Goal: Communication & Community: Share content

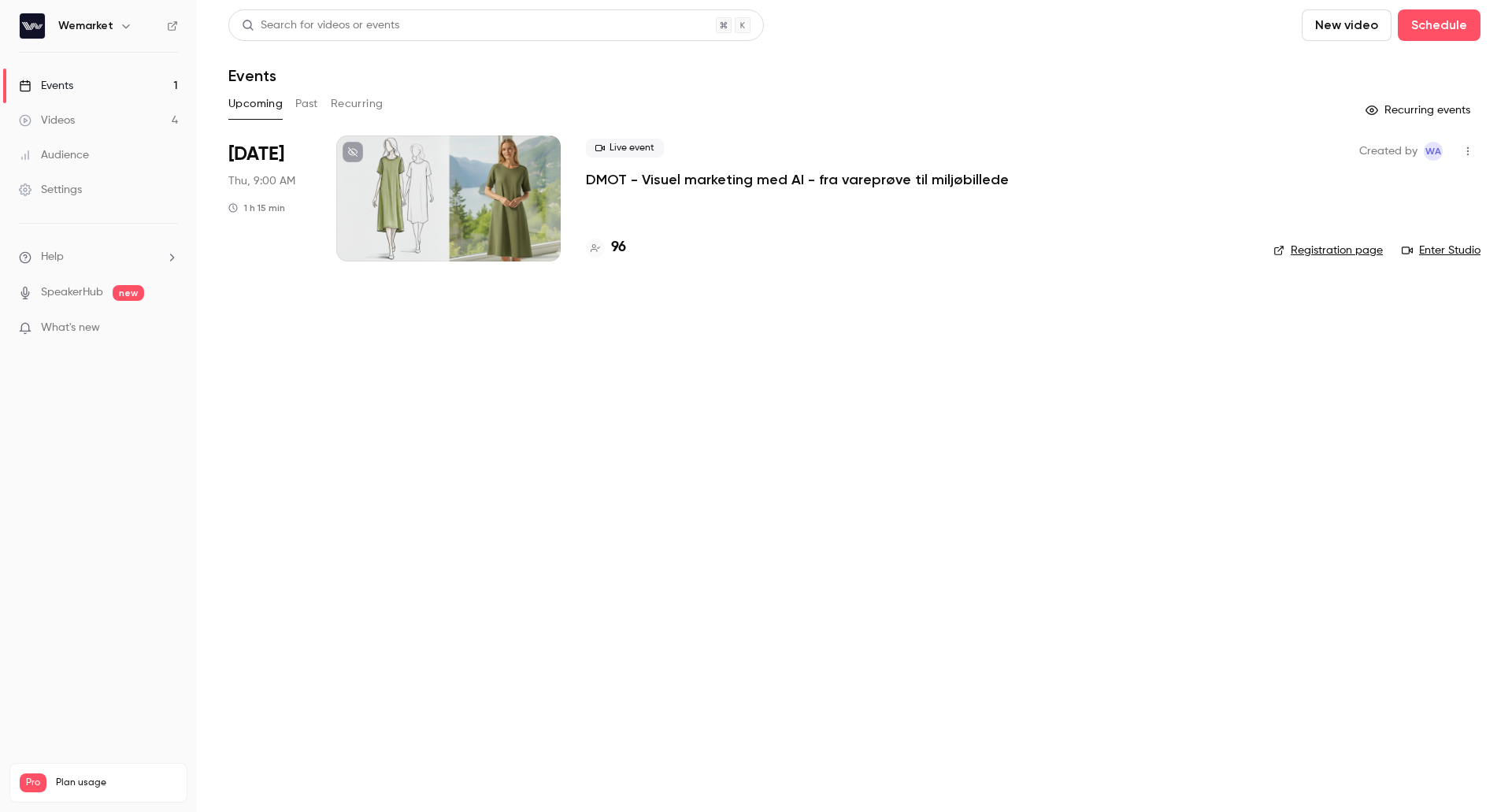
click at [1442, 256] on link "Enter Studio" at bounding box center [1441, 250] width 79 height 16
click at [763, 181] on p "DMOT - Visuel marketing med AI - fra vareprøve til miljøbillede" at bounding box center [797, 179] width 423 height 19
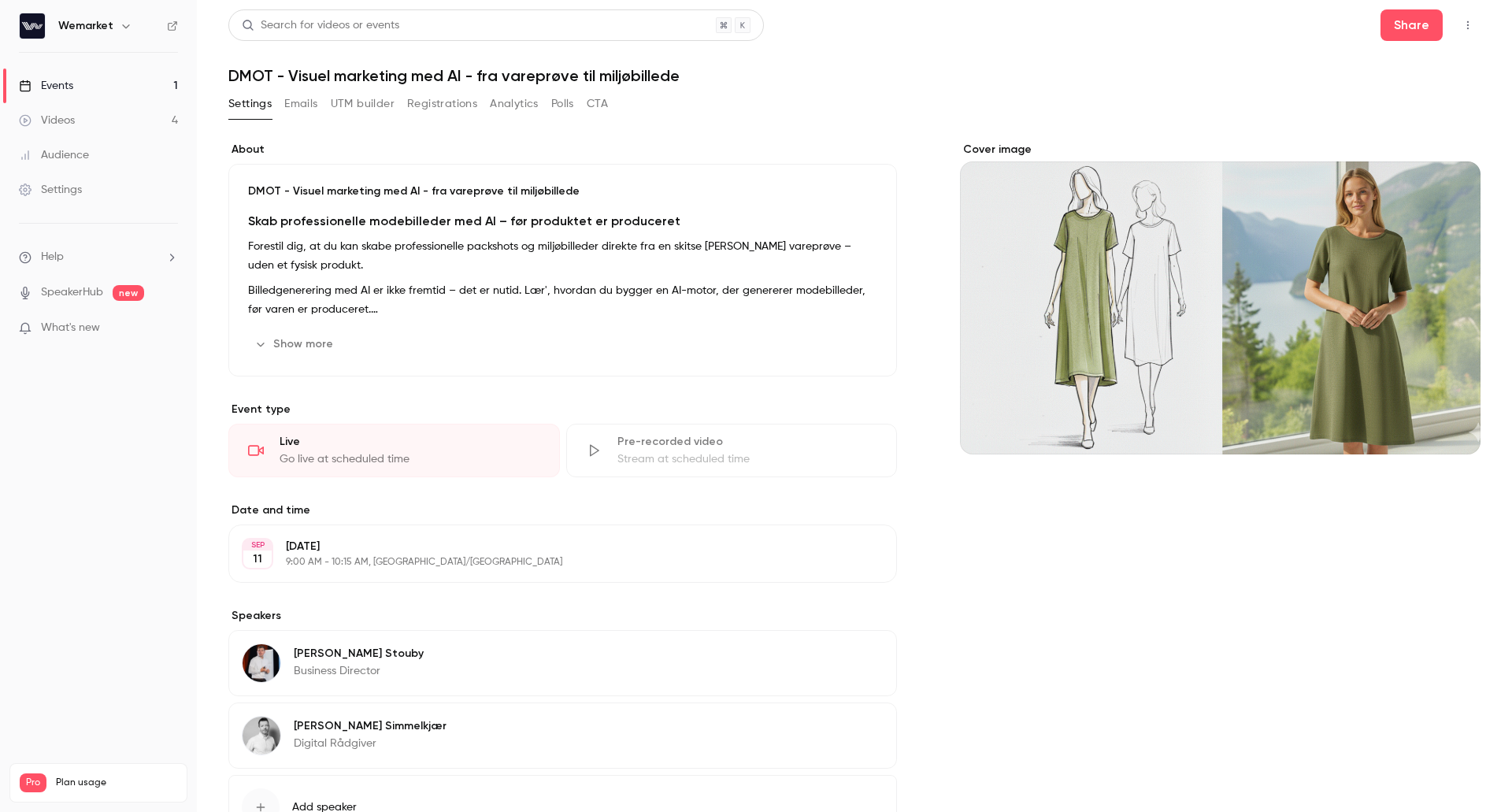
click at [428, 109] on button "Registrations" at bounding box center [442, 104] width 70 height 25
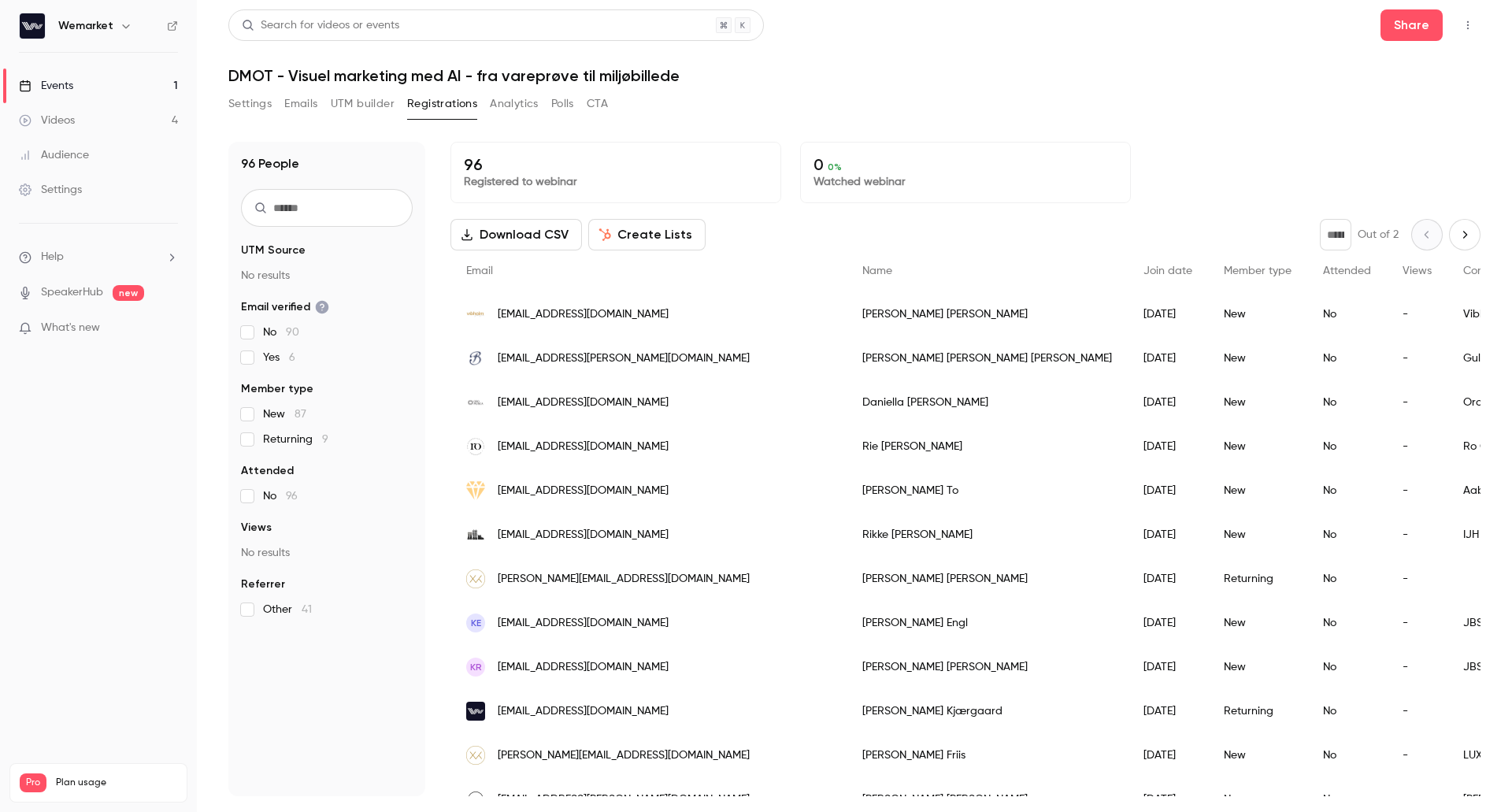
click at [230, 104] on button "Settings" at bounding box center [250, 104] width 43 height 25
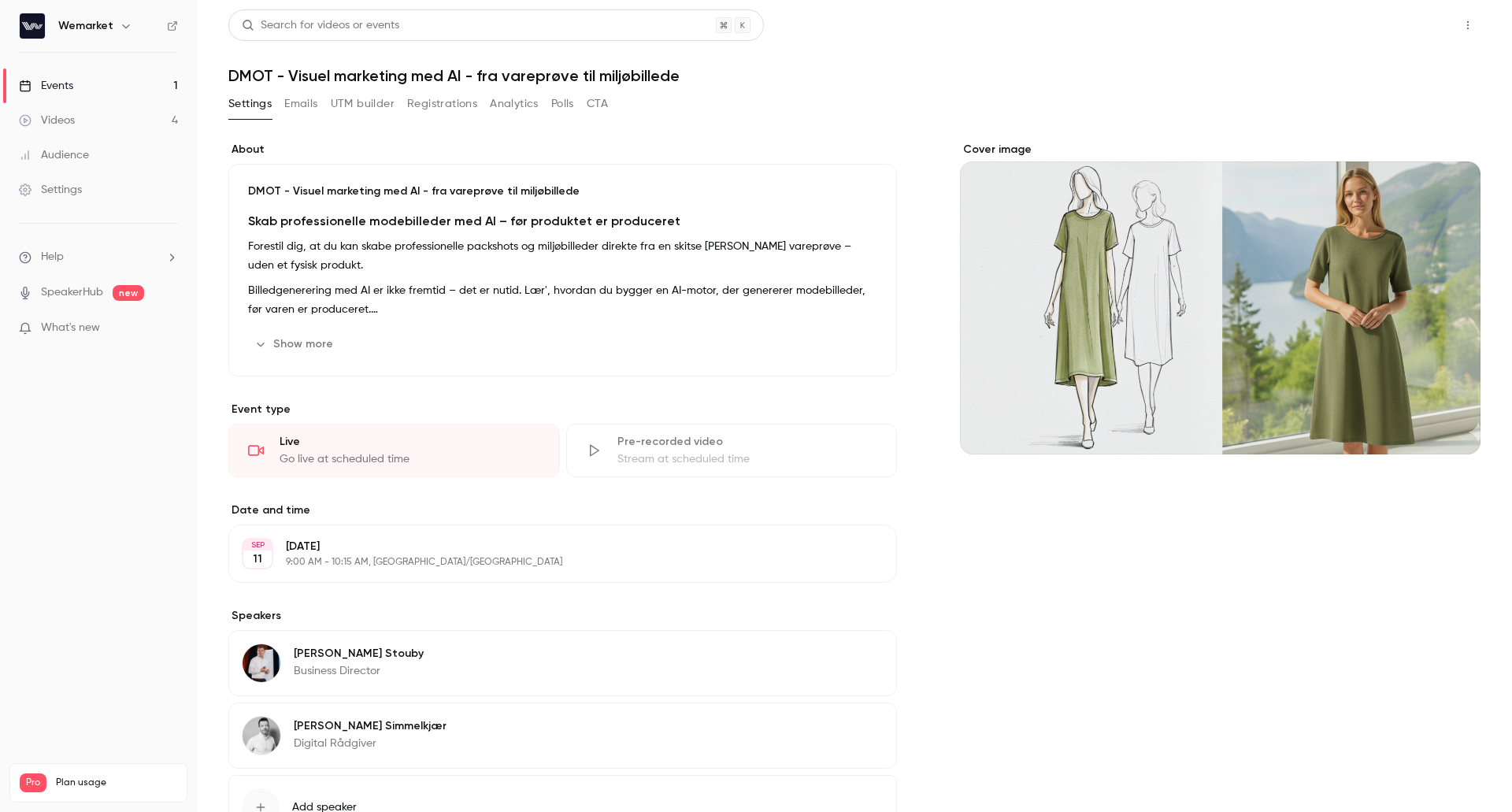
click at [1399, 26] on button "Share" at bounding box center [1412, 25] width 62 height 31
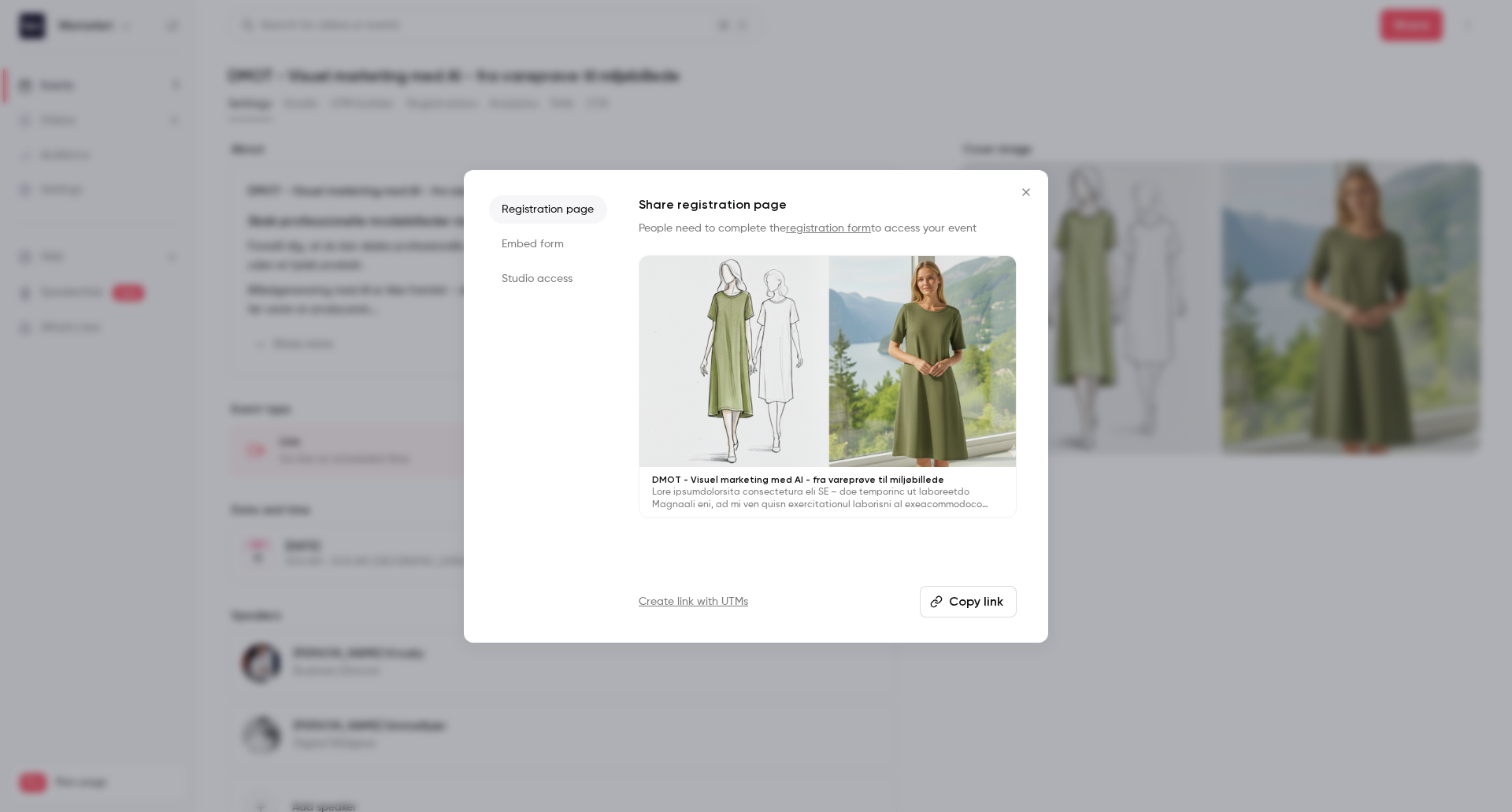
click at [964, 604] on button "Copy link" at bounding box center [968, 602] width 97 height 31
click at [1025, 191] on icon "Close" at bounding box center [1025, 191] width 7 height 7
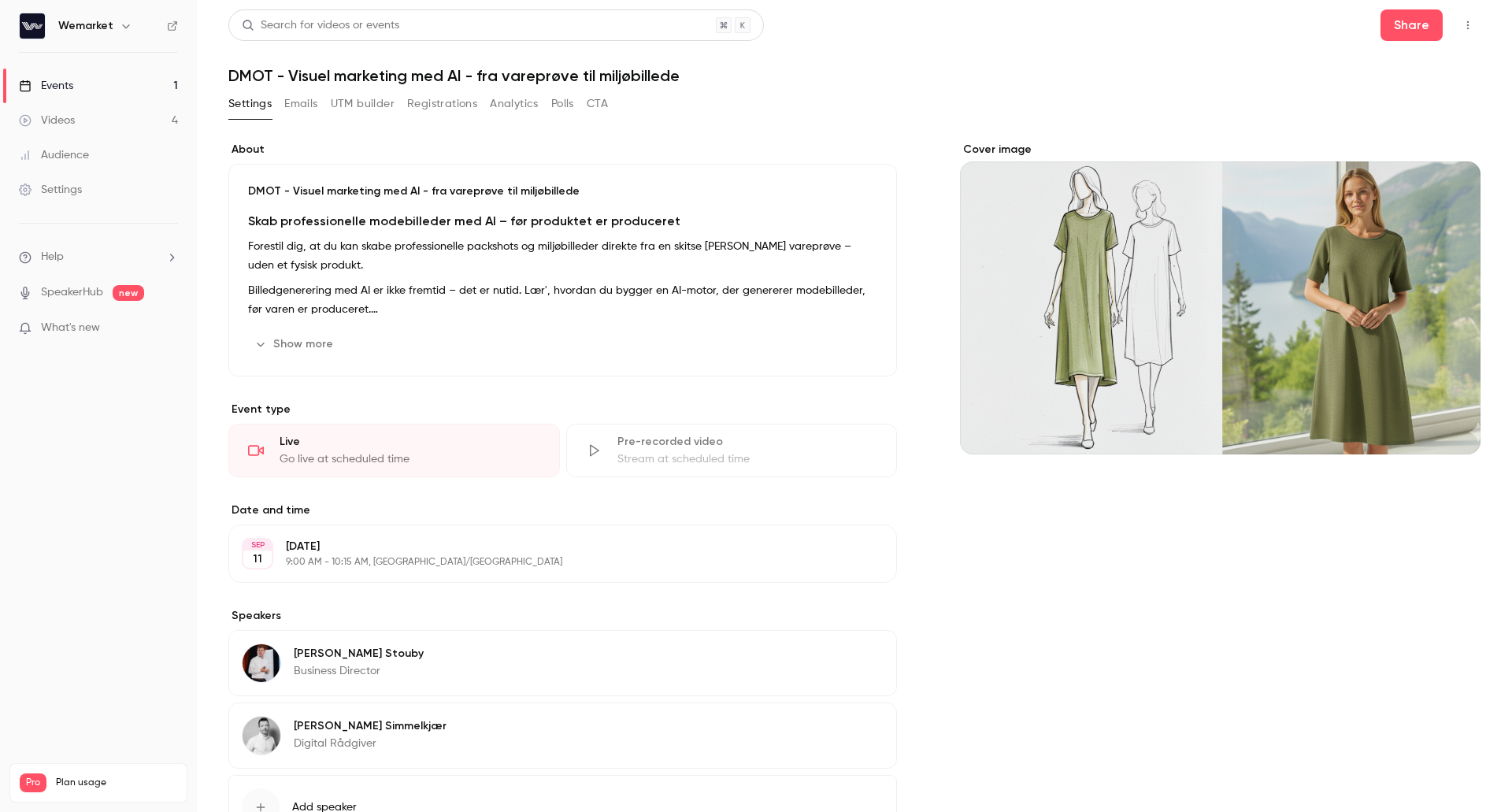
click at [443, 111] on button "Registrations" at bounding box center [442, 104] width 70 height 25
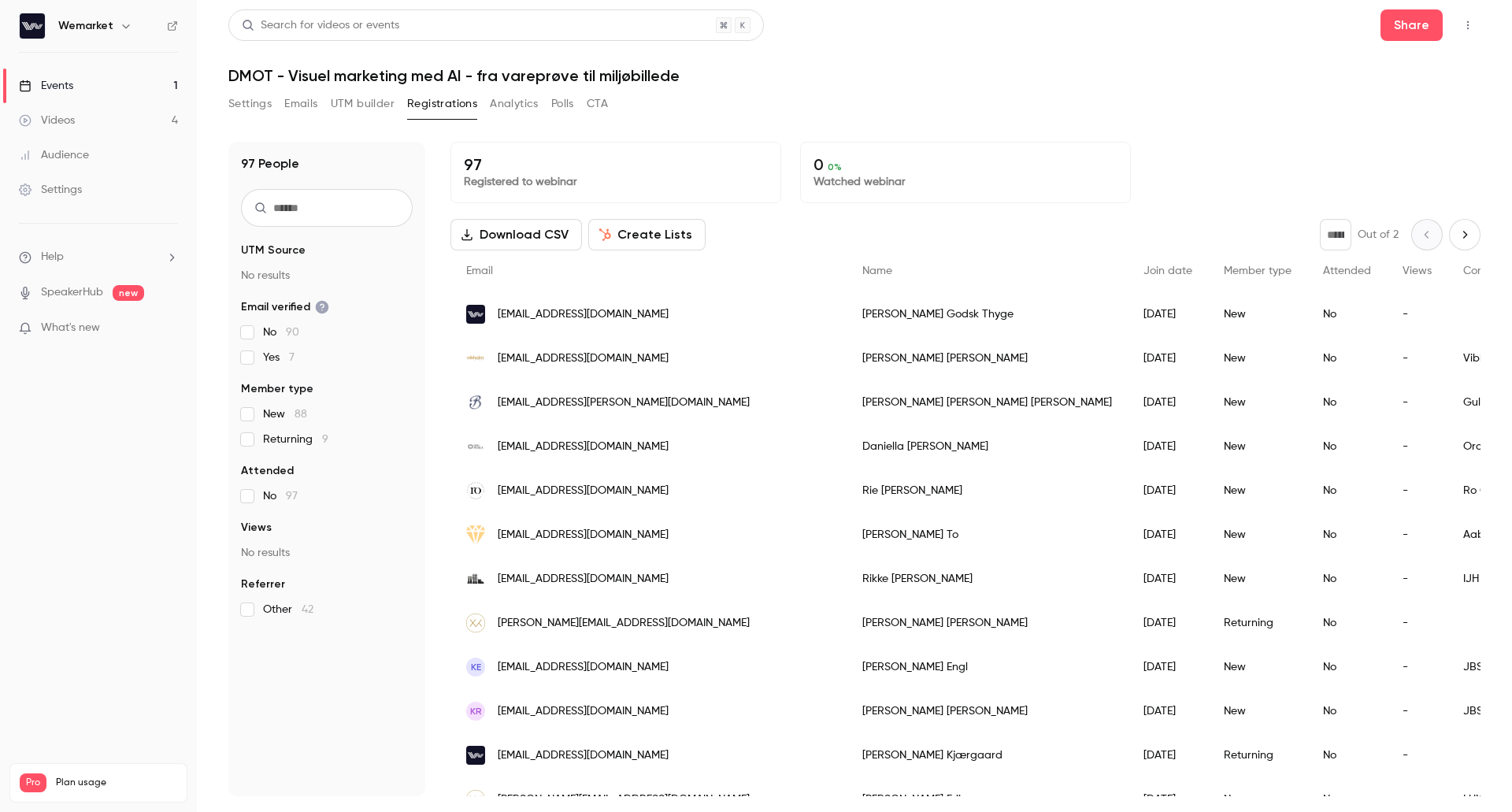
click at [304, 204] on input "text" at bounding box center [327, 208] width 172 height 38
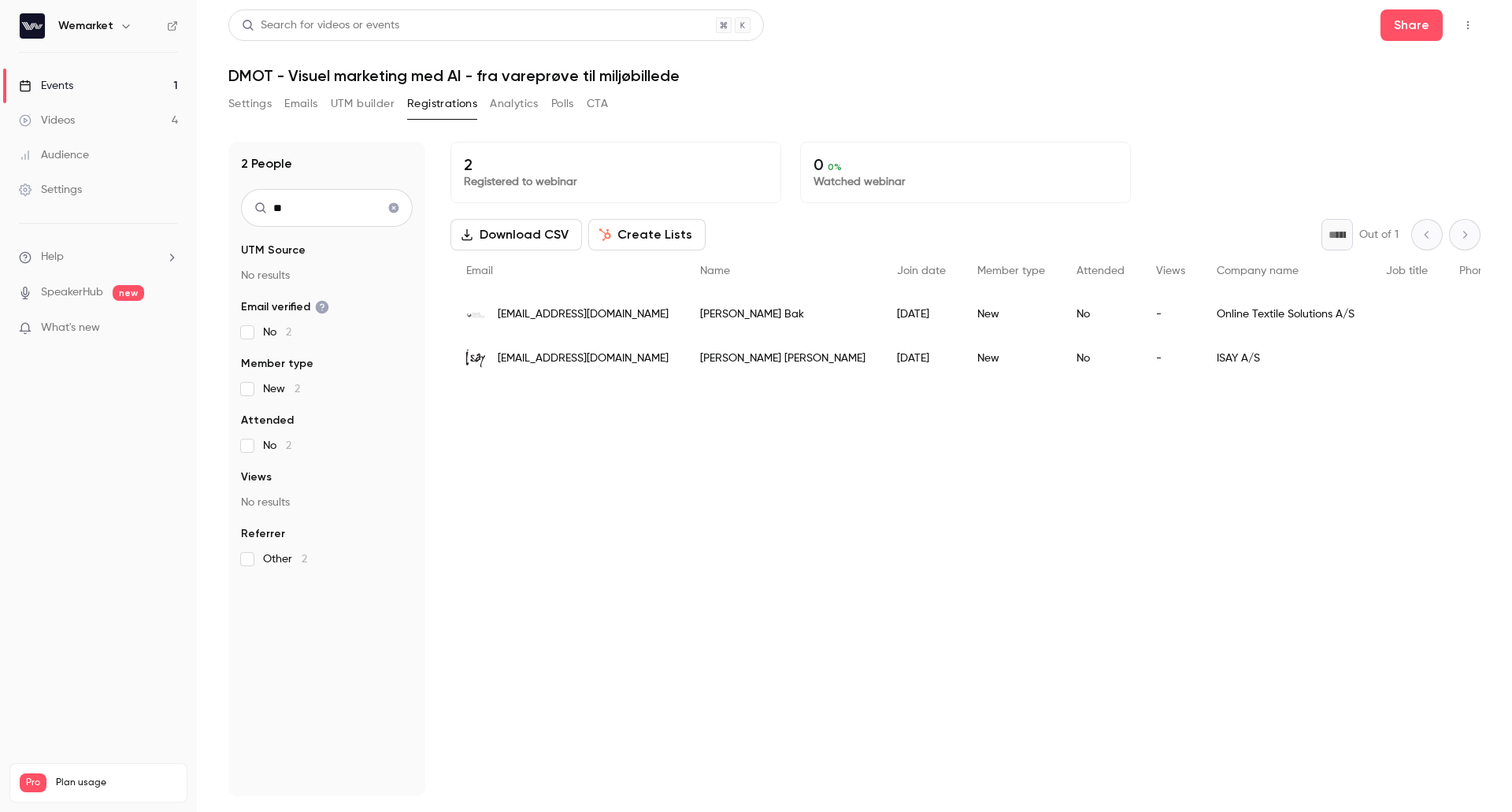
click at [319, 203] on input "**" at bounding box center [327, 208] width 172 height 38
type input "**"
